Goal: Information Seeking & Learning: Understand process/instructions

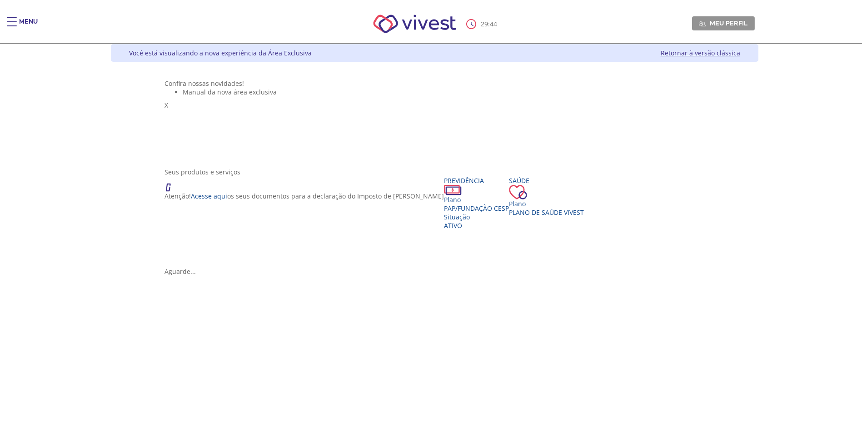
click at [10, 23] on div "Main header" at bounding box center [12, 26] width 10 height 18
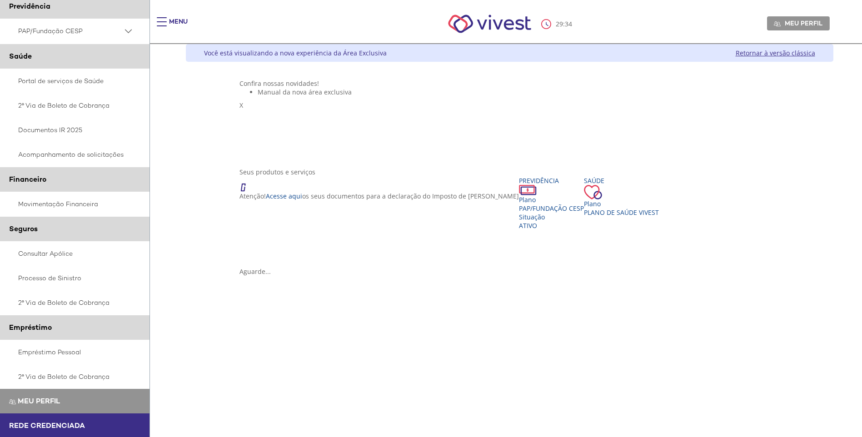
scroll to position [75, 0]
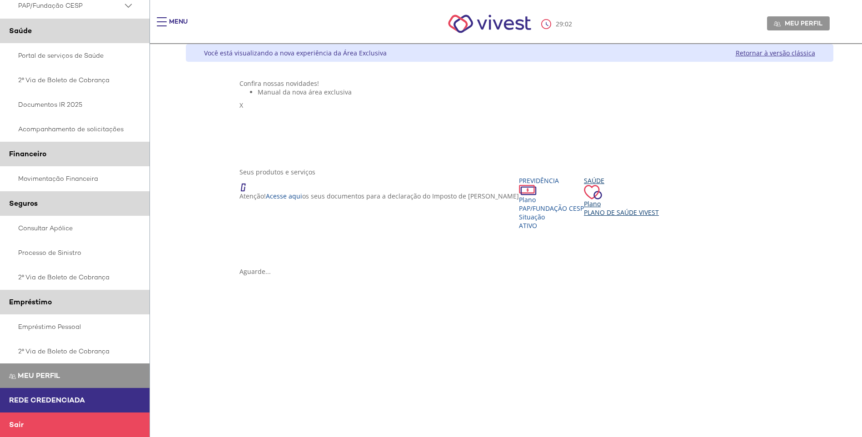
click at [584, 185] on div "Saúde" at bounding box center [621, 180] width 75 height 9
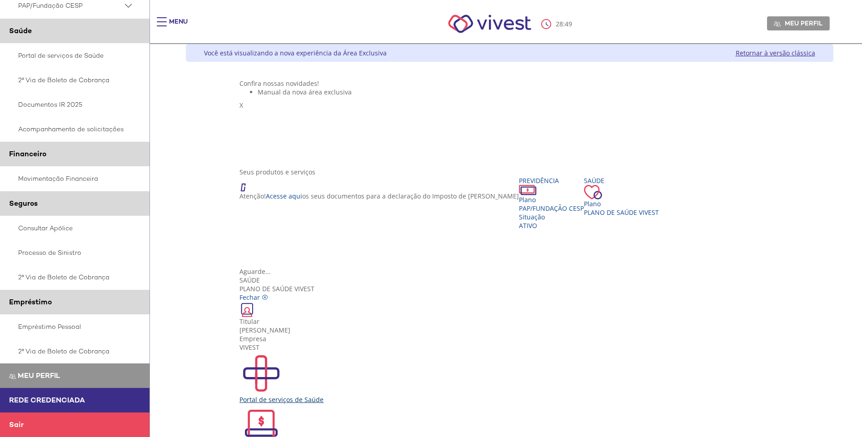
scroll to position [16, 0]
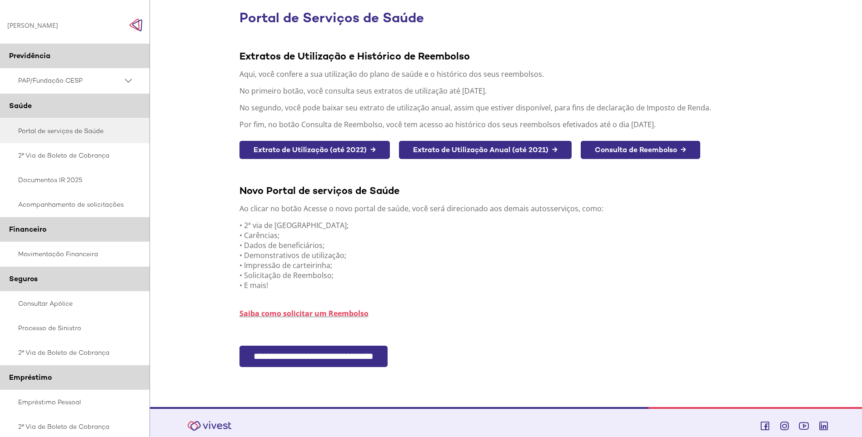
scroll to position [83, 0]
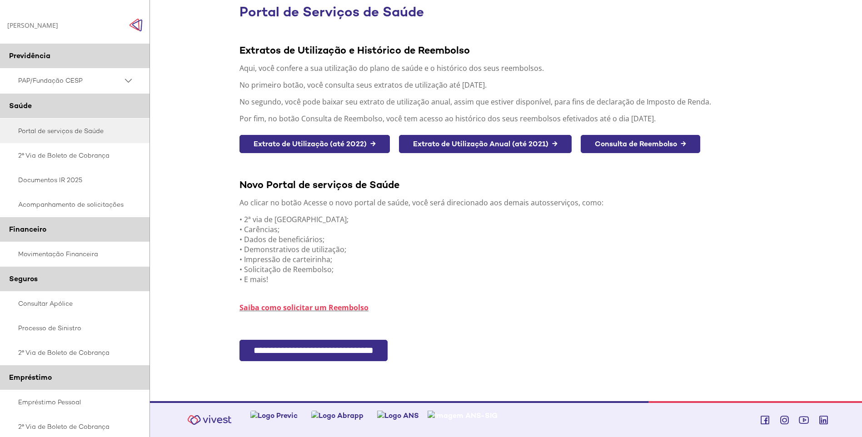
click at [308, 355] on input "**********" at bounding box center [313, 350] width 148 height 21
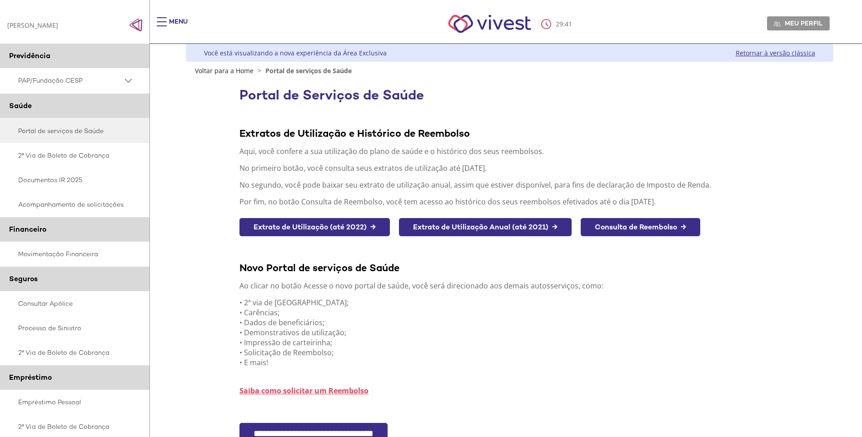
click at [305, 387] on link "Saiba como solicitar um Reembolso" at bounding box center [303, 391] width 129 height 10
click at [73, 129] on link "Portal de serviços de Saúde" at bounding box center [75, 131] width 150 height 25
